Goal: Information Seeking & Learning: Find specific fact

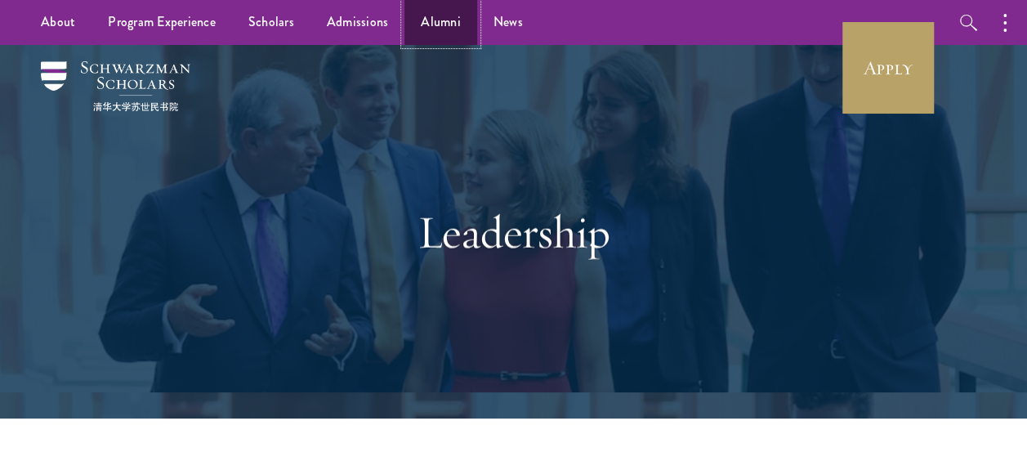
click at [454, 22] on link "Alumni" at bounding box center [441, 22] width 73 height 45
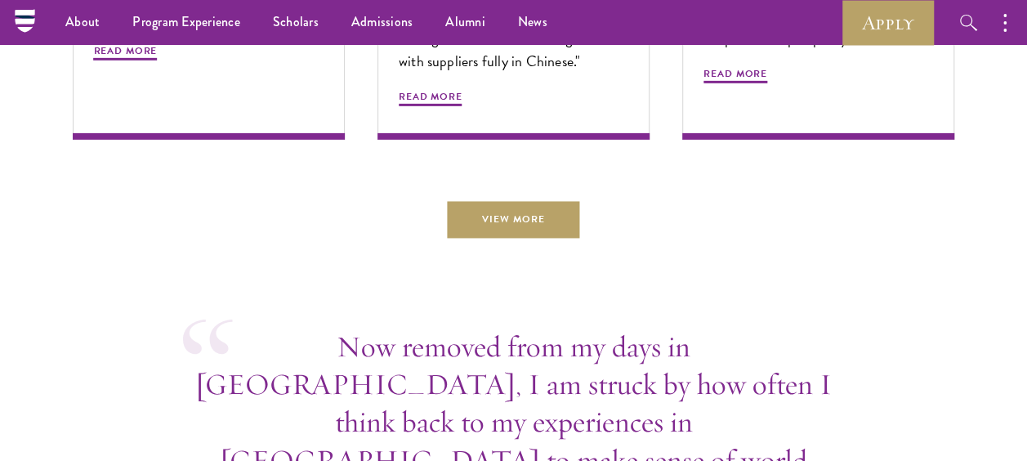
scroll to position [5558, 0]
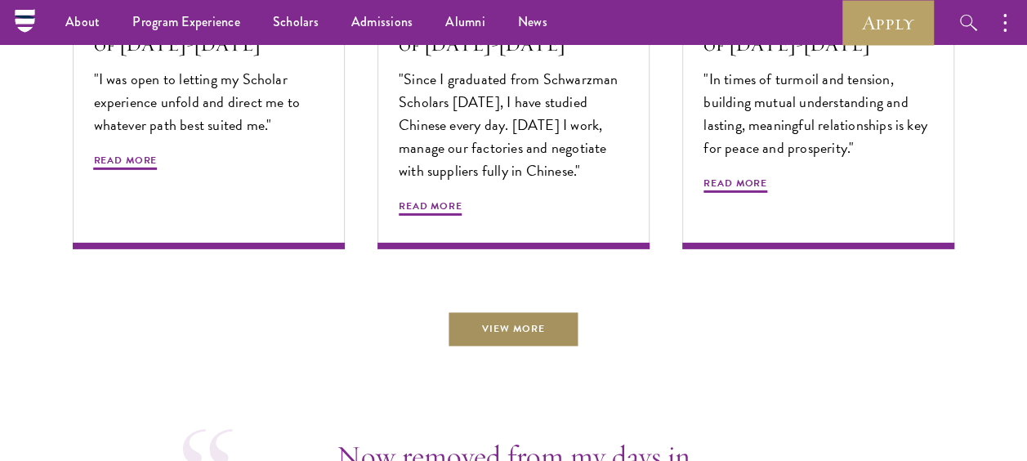
click at [523, 311] on link "View More" at bounding box center [514, 329] width 132 height 37
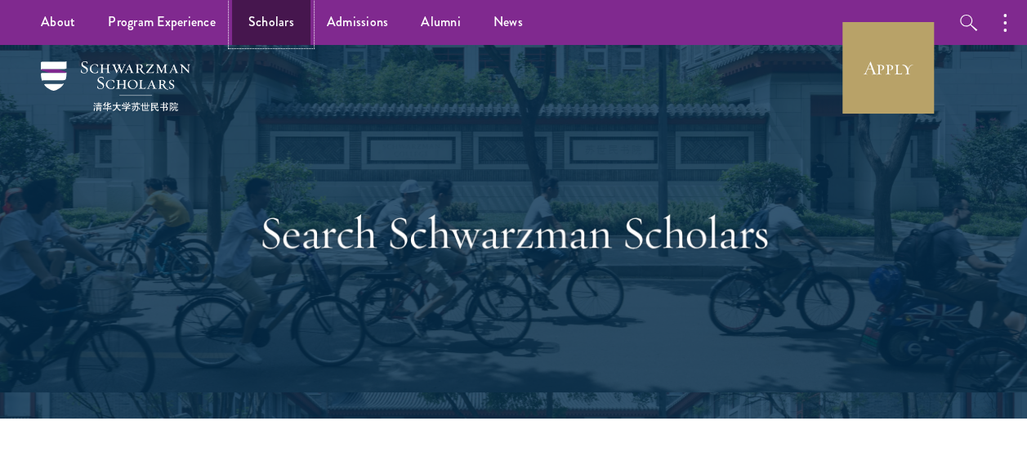
click at [284, 22] on link "Scholars" at bounding box center [271, 22] width 78 height 45
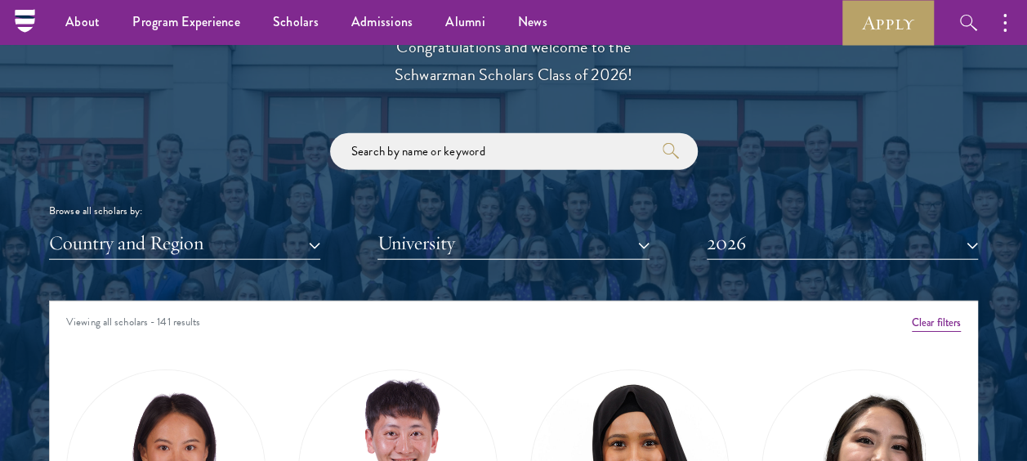
scroll to position [1716, 0]
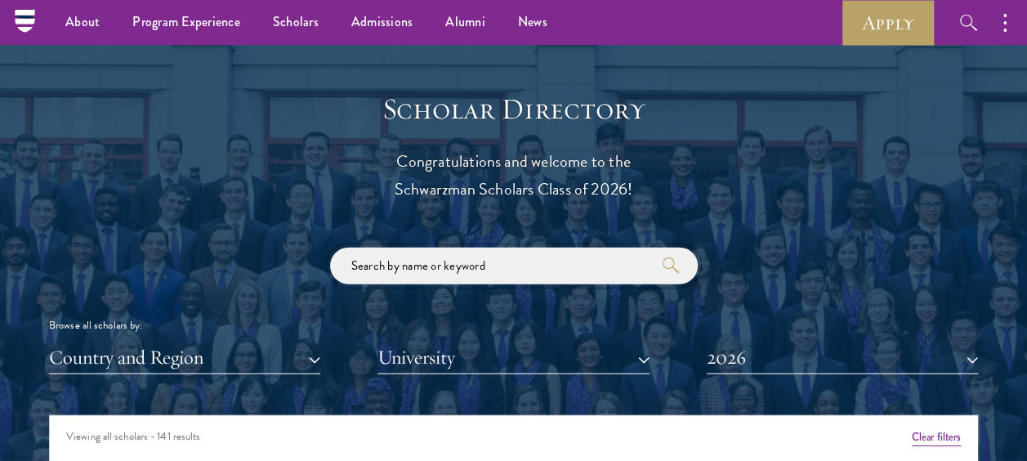
click at [426, 269] on input "search" at bounding box center [514, 266] width 368 height 37
type input "guzenko"
click button "submit" at bounding box center [0, 0] width 0 height 0
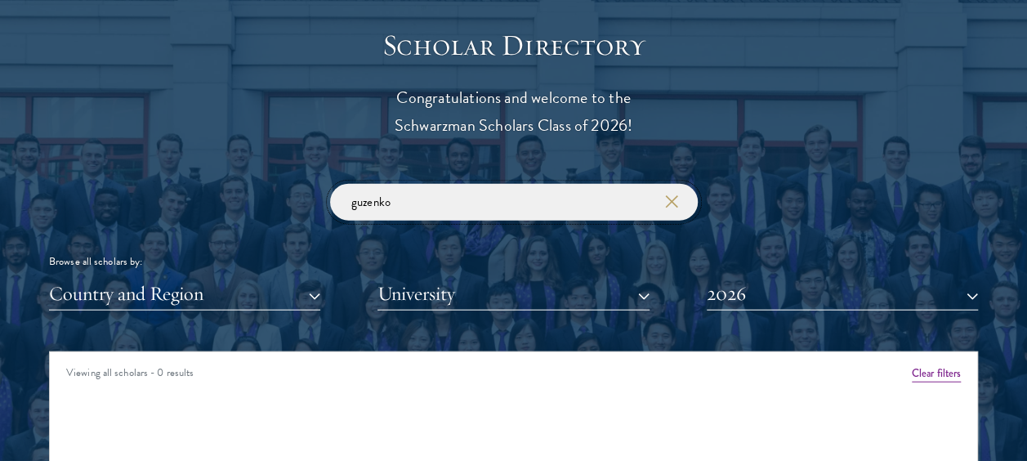
scroll to position [1962, 0]
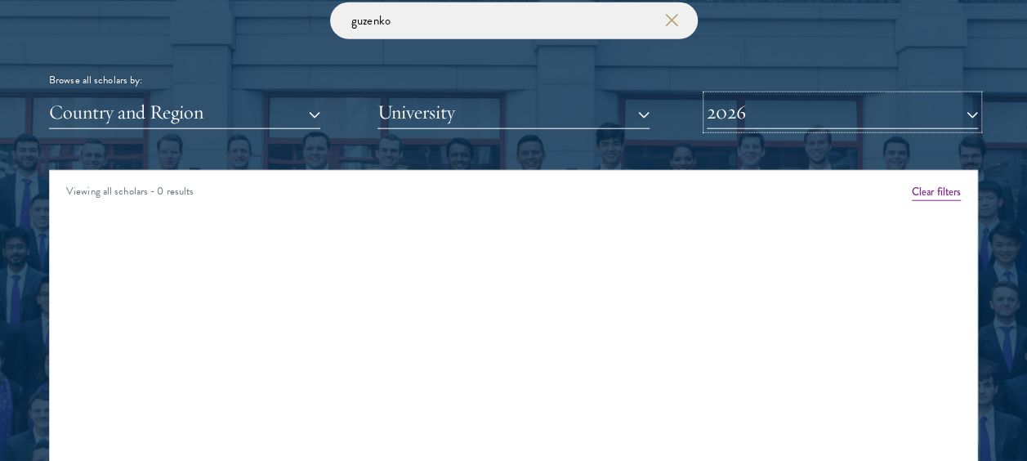
click at [811, 117] on button "2026" at bounding box center [842, 113] width 271 height 34
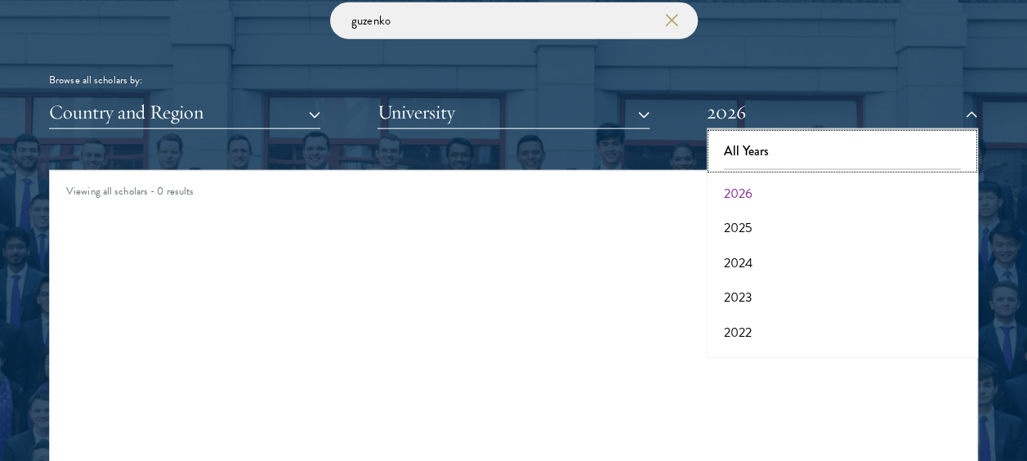
click at [768, 146] on button "All Years" at bounding box center [843, 151] width 262 height 34
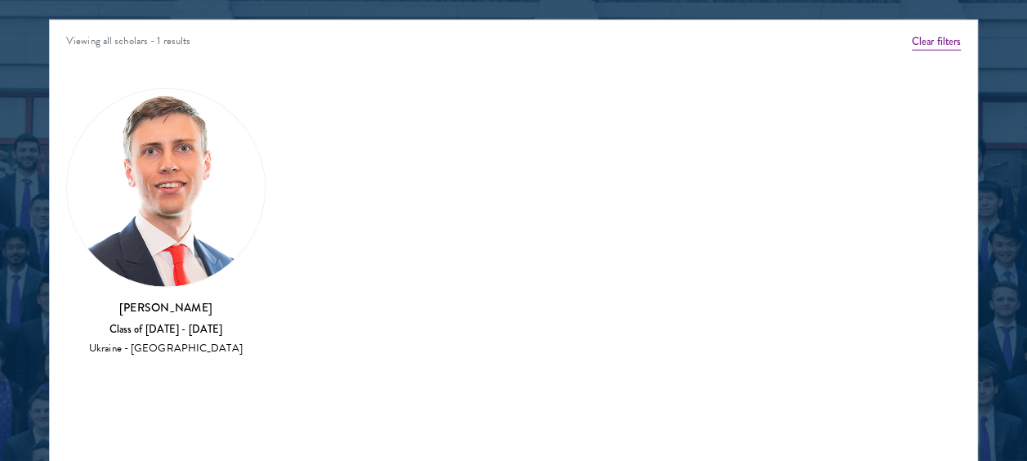
scroll to position [2207, 0]
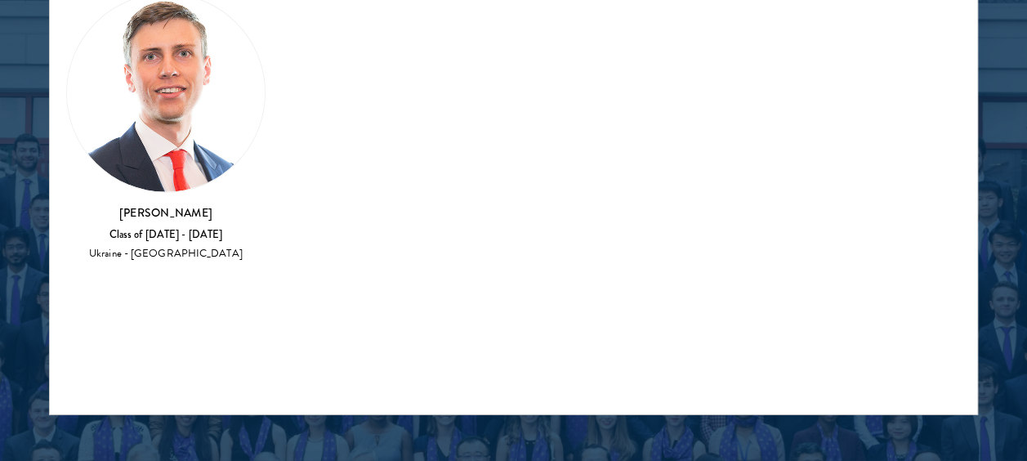
click at [163, 141] on img at bounding box center [166, 93] width 198 height 198
click at [161, 242] on div "Oleksandr Guzenko Class of 2018 - 2019 Ukraine - Sumy State University" at bounding box center [165, 233] width 199 height 58
drag, startPoint x: 103, startPoint y: 226, endPoint x: 186, endPoint y: 245, distance: 85.6
click at [186, 244] on div "Oleksandr Guzenko Class of 2018 - 2019 Ukraine - Sumy State University" at bounding box center [165, 233] width 199 height 58
drag, startPoint x: 186, startPoint y: 245, endPoint x: 391, endPoint y: 255, distance: 204.6
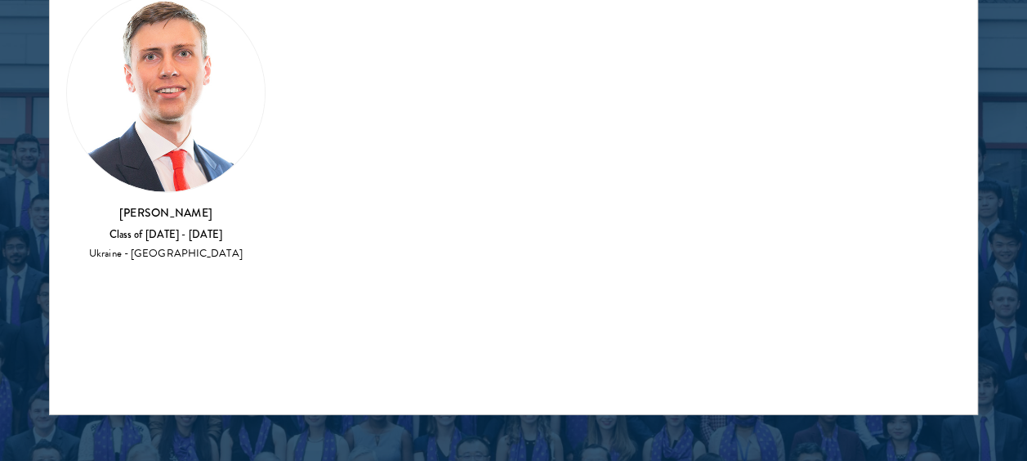
click at [391, 255] on div "Amber Class of 2025 - 2026 China - Peking University View Bio Cirenquji Class o…" at bounding box center [514, 133] width 928 height 324
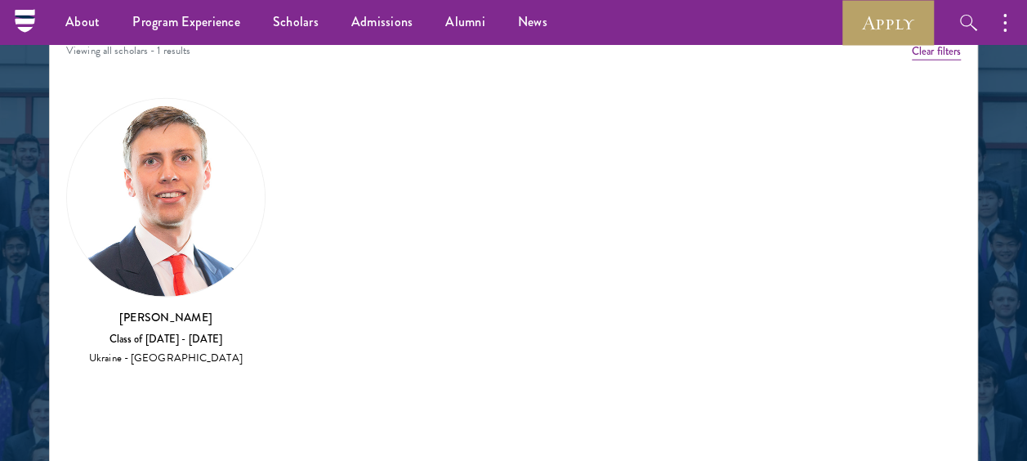
scroll to position [2043, 0]
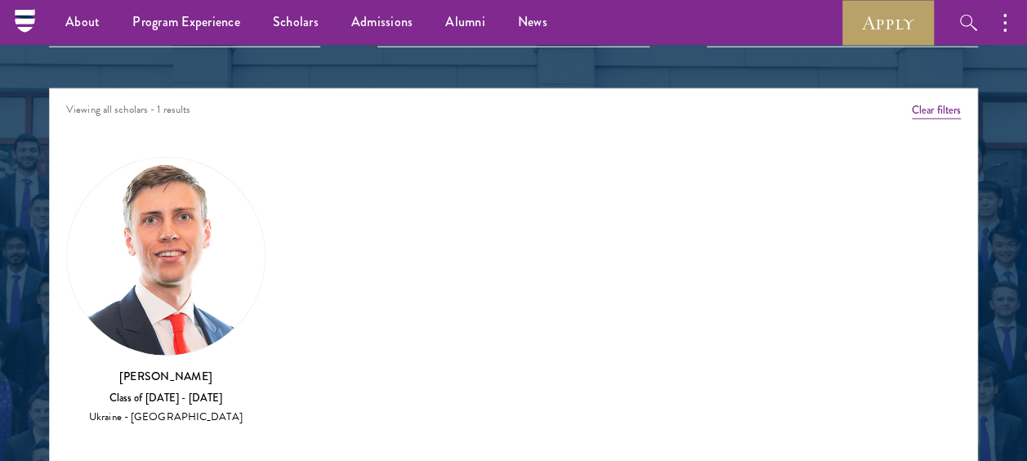
click at [141, 280] on img at bounding box center [166, 257] width 198 height 198
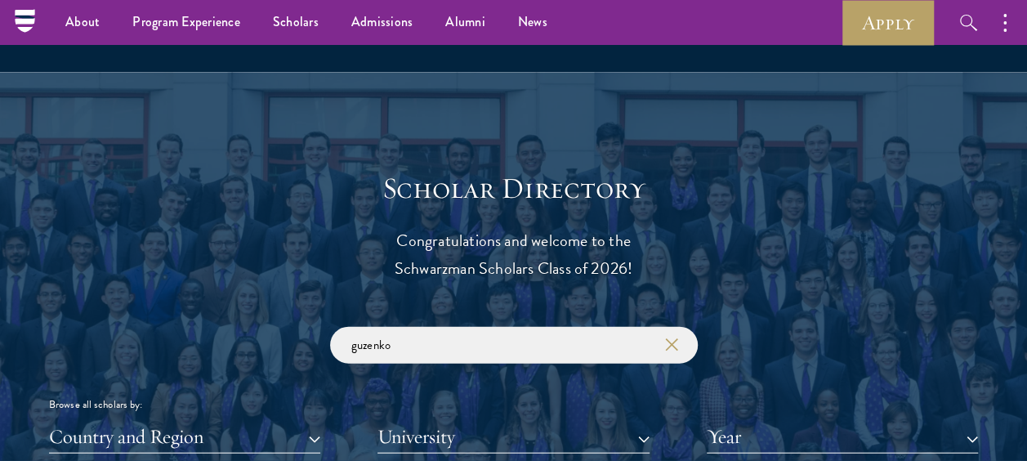
scroll to position [1635, 0]
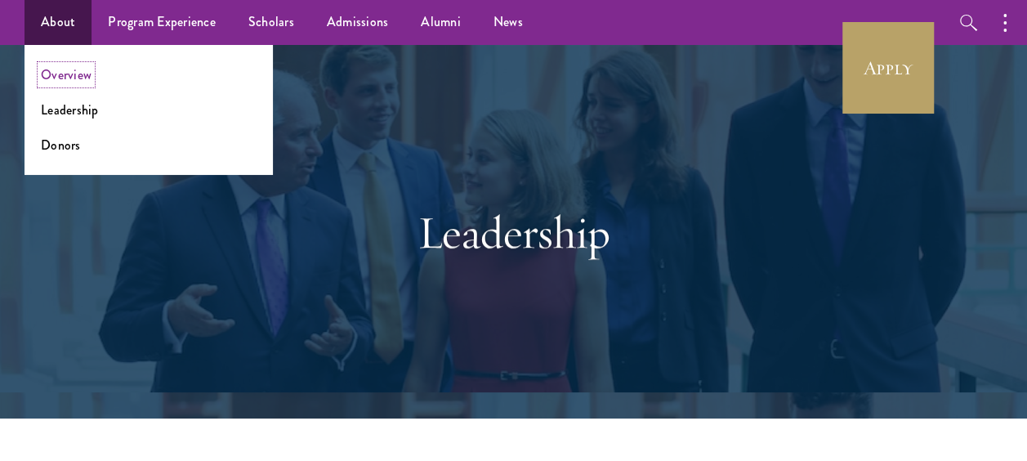
click at [64, 81] on link "Overview" at bounding box center [66, 74] width 51 height 19
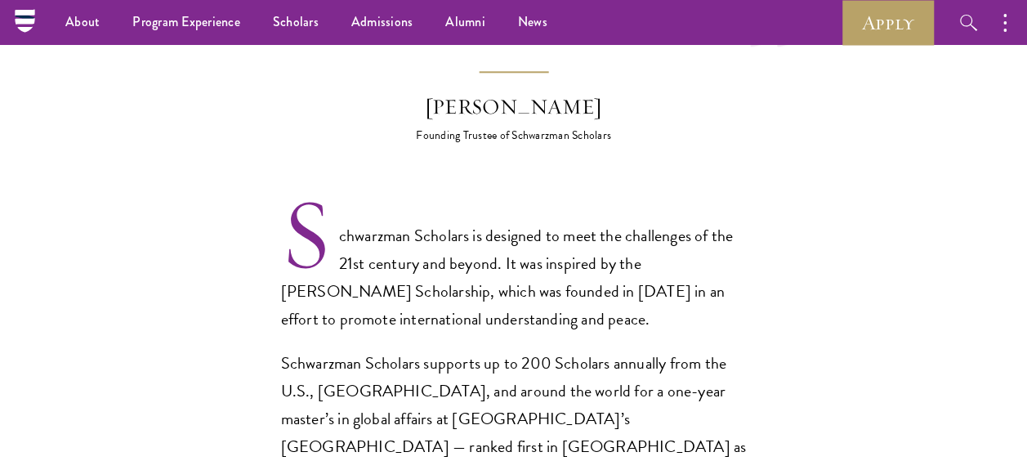
scroll to position [899, 0]
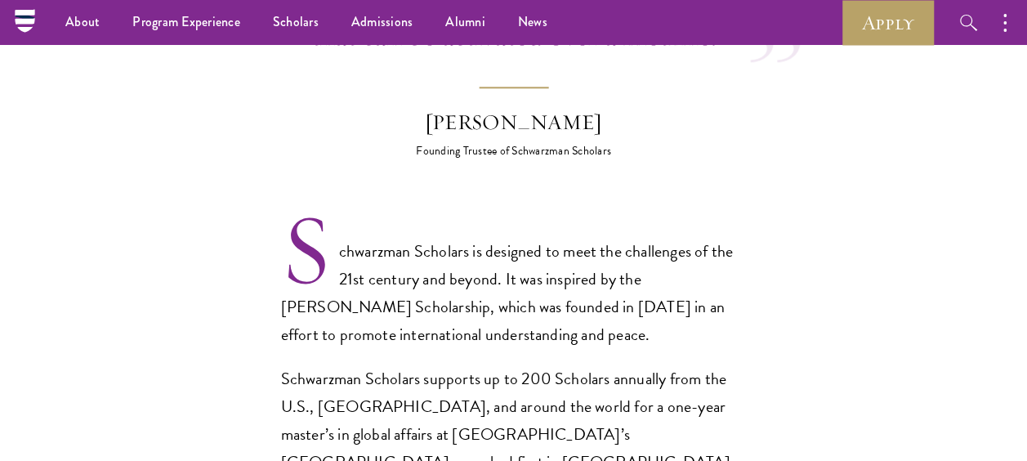
click at [475, 253] on p "Schwarzman Scholars is designed to meet the challenges of the 21st century and …" at bounding box center [514, 292] width 466 height 111
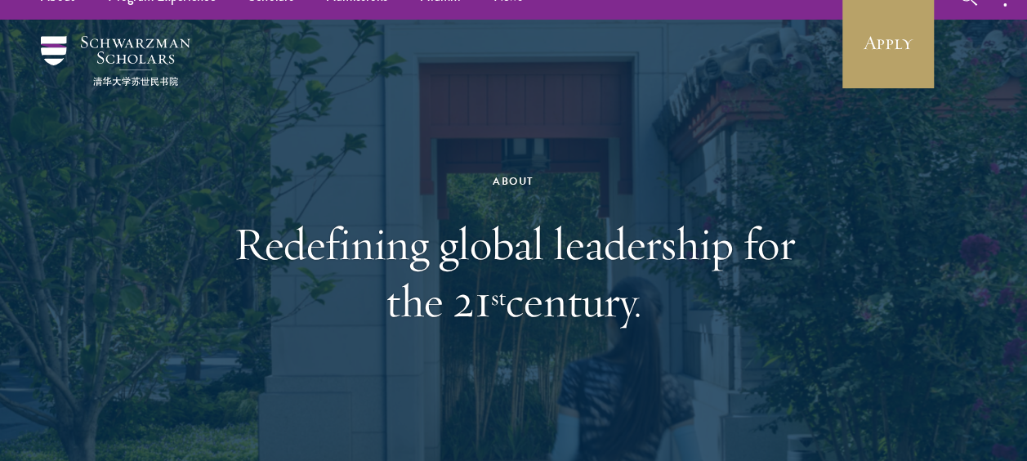
scroll to position [0, 0]
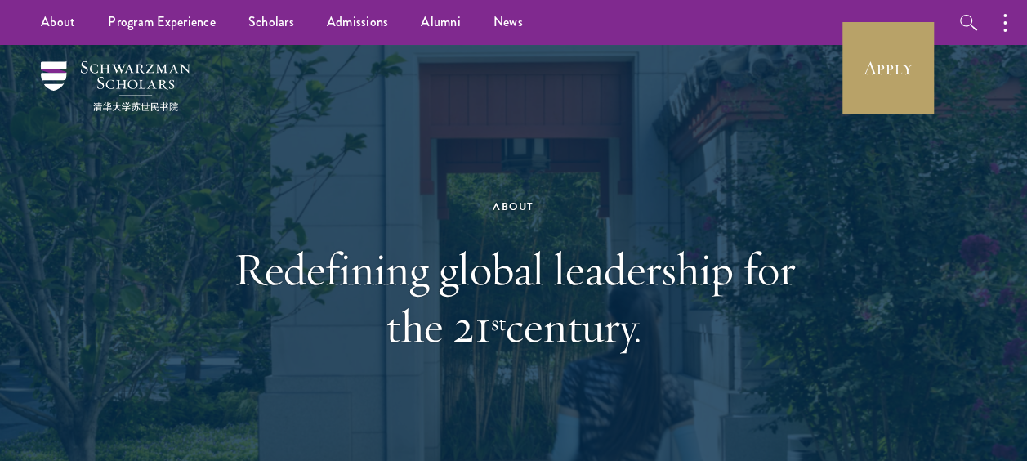
click at [665, 271] on h1 "Redefining global leadership for the 21 st century." at bounding box center [514, 297] width 564 height 114
